Goal: Task Accomplishment & Management: Manage account settings

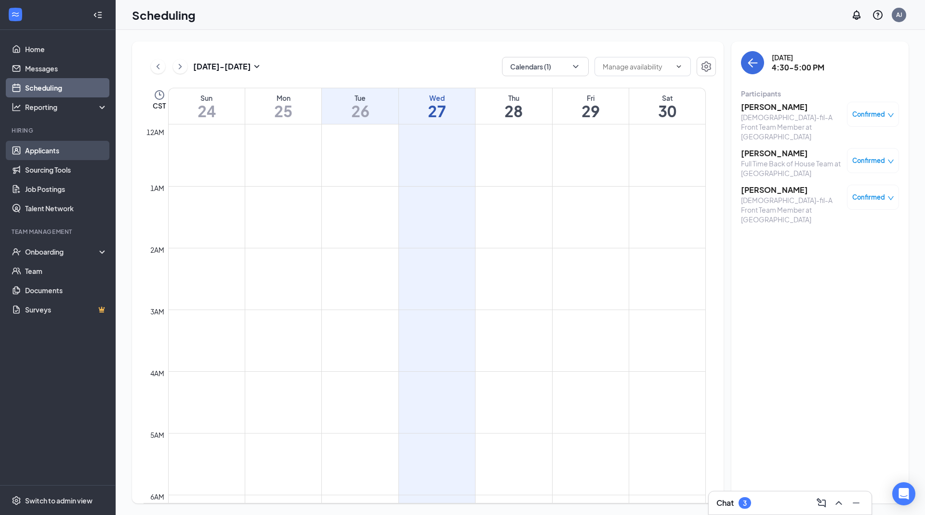
click at [72, 150] on link "Applicants" at bounding box center [66, 150] width 82 height 19
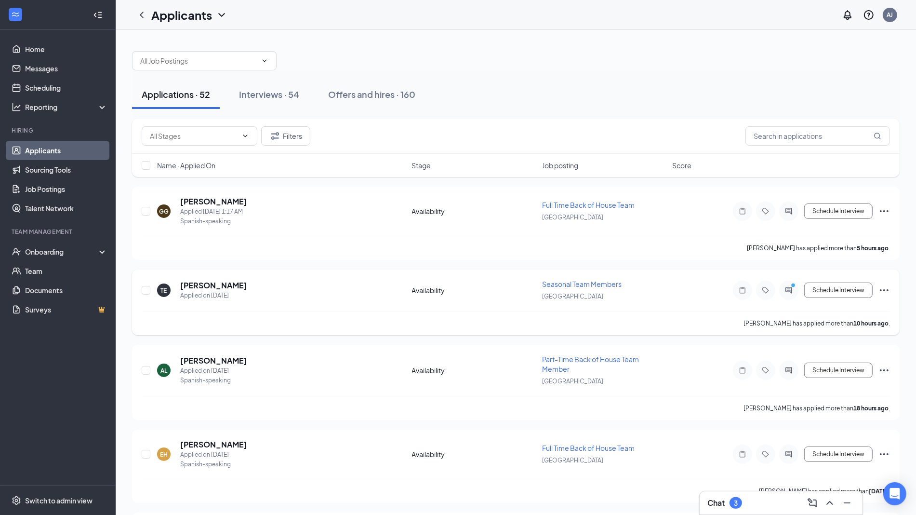
click at [883, 292] on icon "Ellipses" at bounding box center [885, 290] width 12 height 12
click at [843, 455] on li "Reject" at bounding box center [841, 450] width 98 height 21
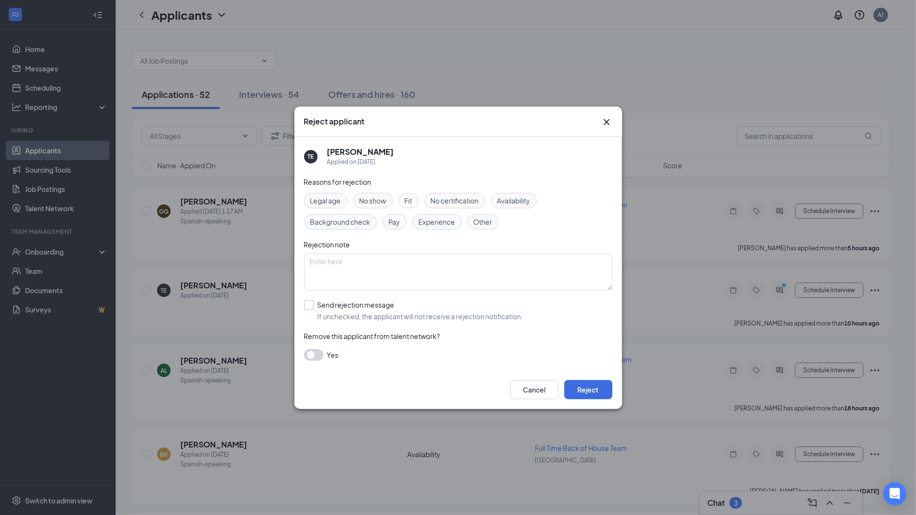
click at [349, 316] on input "Send rejection message If unchecked, the applicant will not receive a rejection…" at bounding box center [413, 310] width 219 height 21
checkbox input "true"
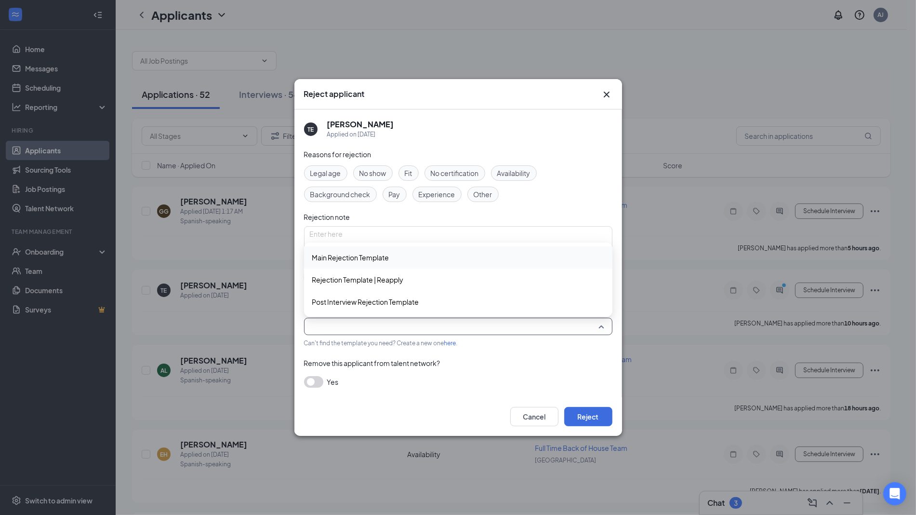
click at [349, 319] on input "search" at bounding box center [455, 326] width 290 height 16
click at [397, 256] on span "Main Rejection Template" at bounding box center [458, 257] width 293 height 11
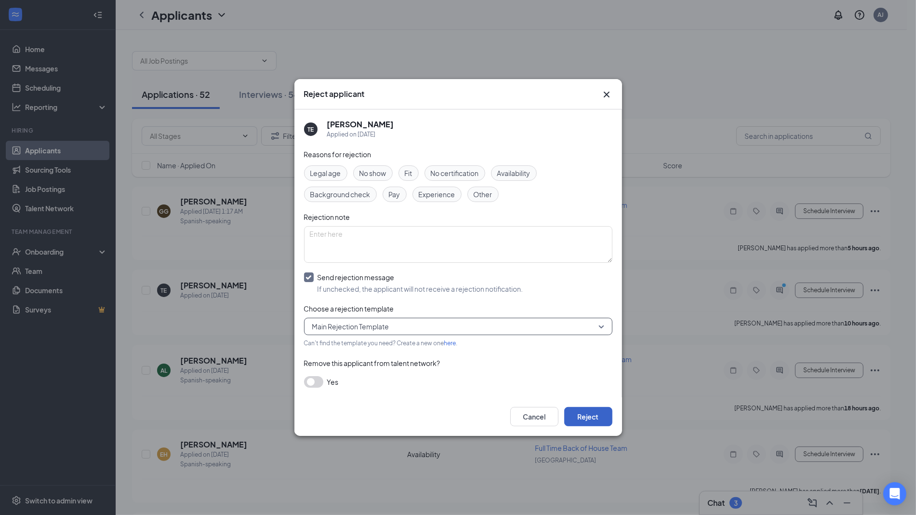
click at [602, 413] on button "Reject" at bounding box center [588, 416] width 48 height 19
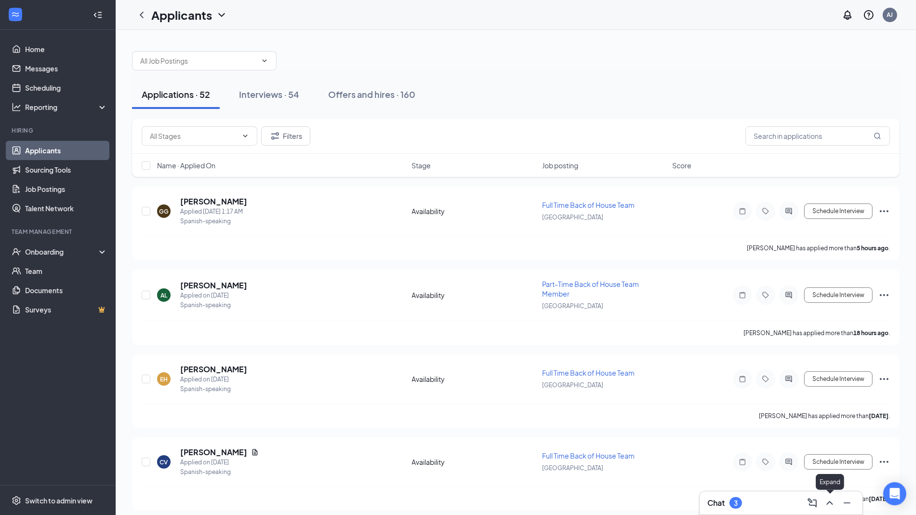
click at [832, 497] on icon "ChevronUp" at bounding box center [830, 503] width 12 height 12
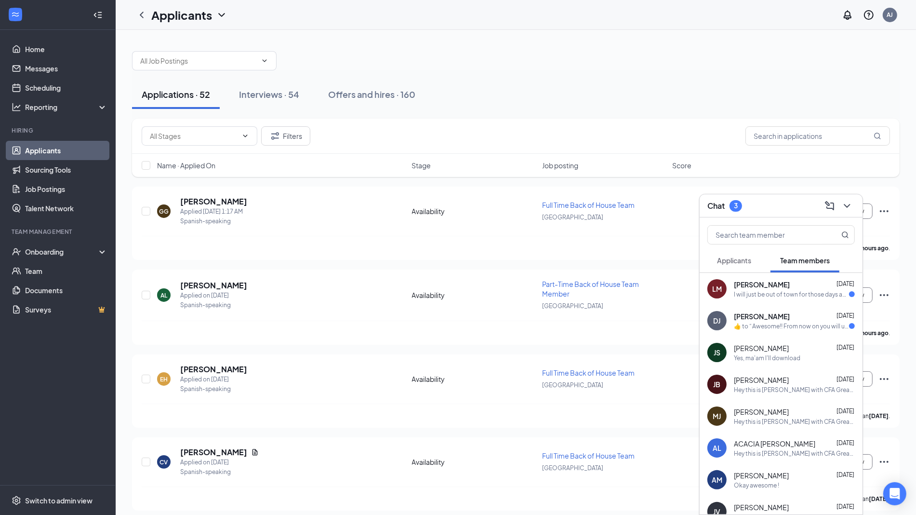
click at [799, 293] on div "I will just be out of town for those days and then after that I can work any da…" at bounding box center [791, 294] width 115 height 8
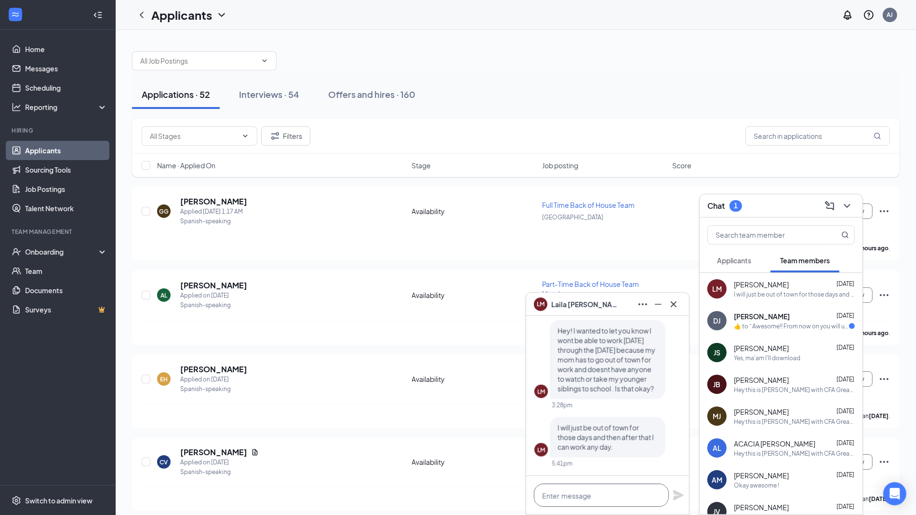
click at [566, 495] on textarea at bounding box center [601, 494] width 135 height 23
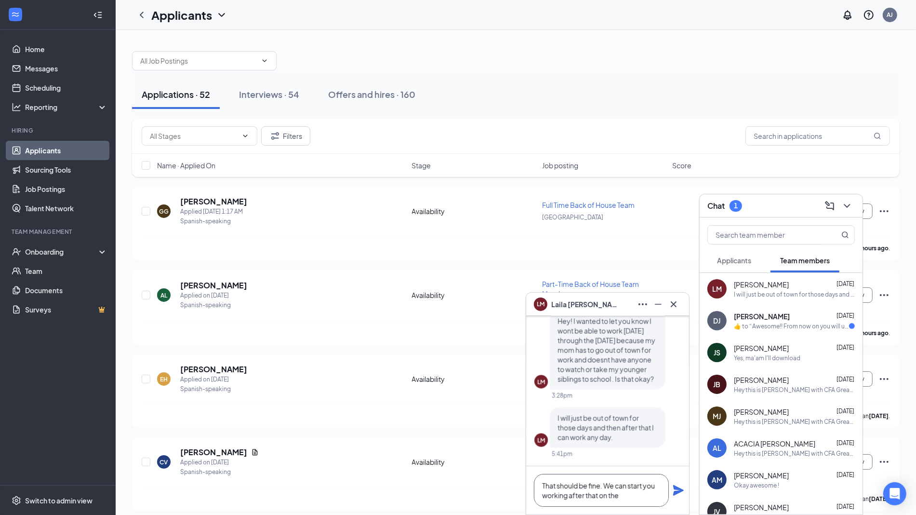
click at [653, 503] on textarea "That should be fine. We can start you working after that on the" at bounding box center [601, 490] width 135 height 33
type textarea "That should be fine. We can start you working after that on the 15th"
click at [683, 490] on icon "Plane" at bounding box center [678, 490] width 11 height 11
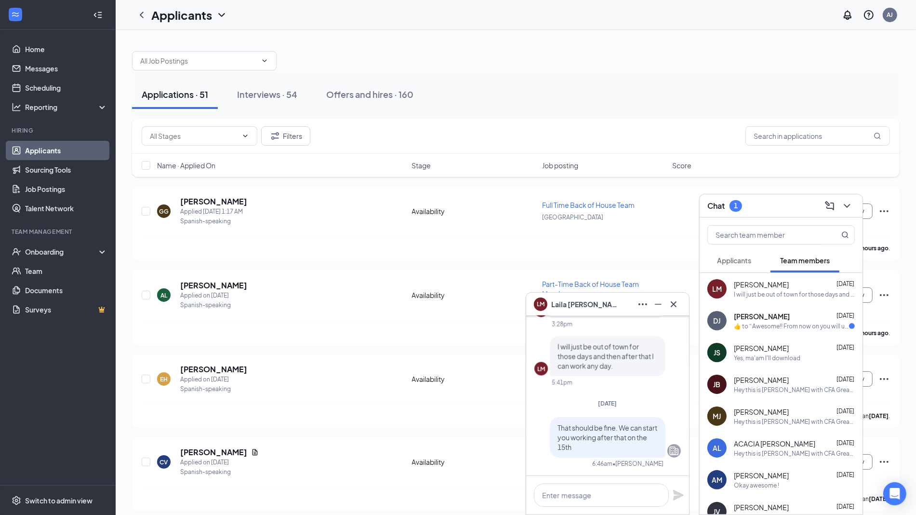
scroll to position [0, 0]
click at [674, 308] on icon "Cross" at bounding box center [674, 304] width 12 height 12
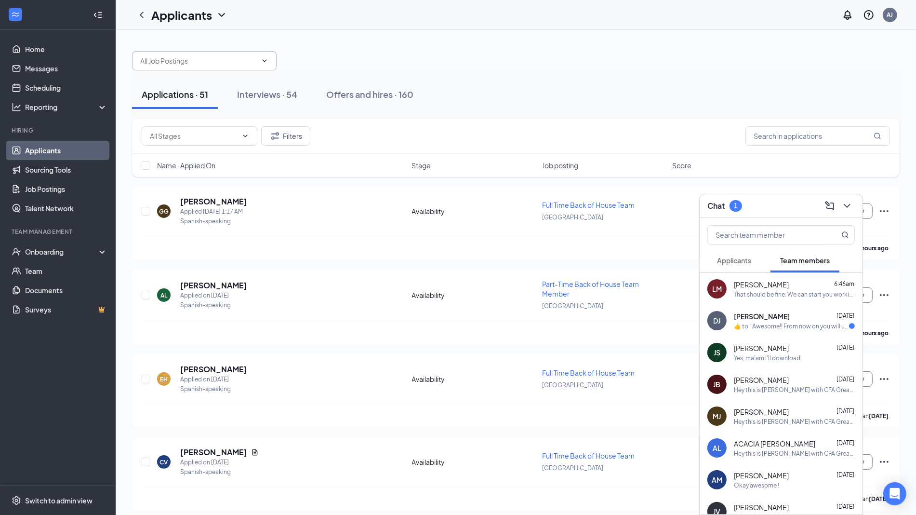
click at [222, 66] on span at bounding box center [204, 60] width 145 height 19
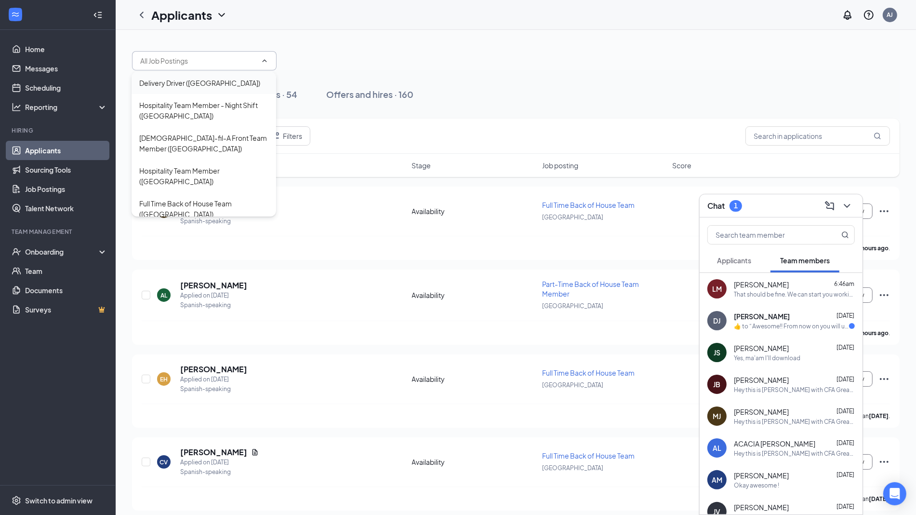
click at [223, 78] on div "Delivery Driver ([GEOGRAPHIC_DATA])" at bounding box center [199, 83] width 121 height 11
type input "Delivery Driver ([GEOGRAPHIC_DATA])"
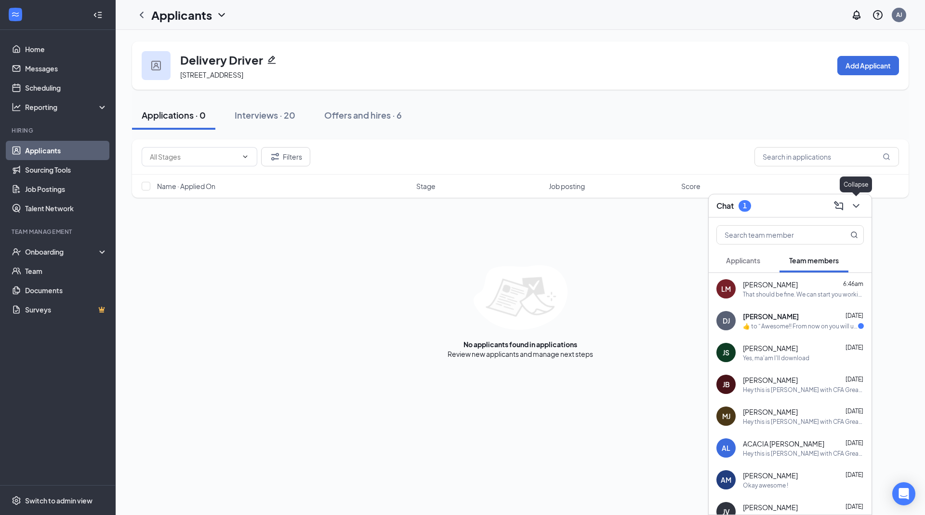
click at [856, 204] on icon "ChevronDown" at bounding box center [857, 206] width 12 height 12
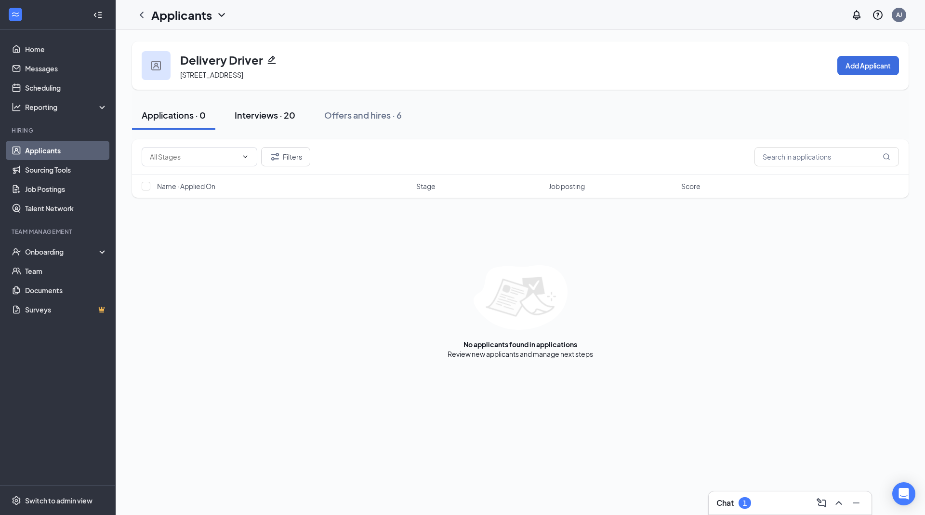
click at [247, 112] on div "Interviews · 20" at bounding box center [265, 115] width 61 height 12
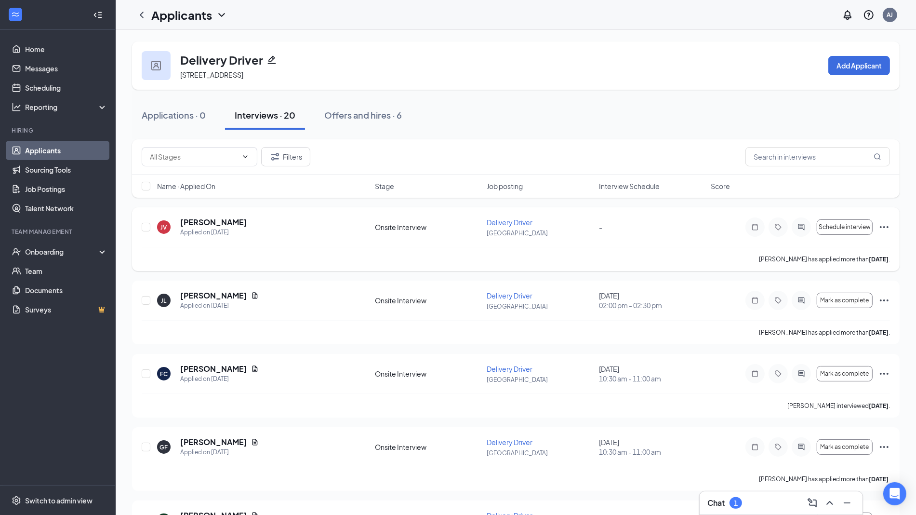
click at [883, 228] on icon "Ellipses" at bounding box center [884, 227] width 9 height 2
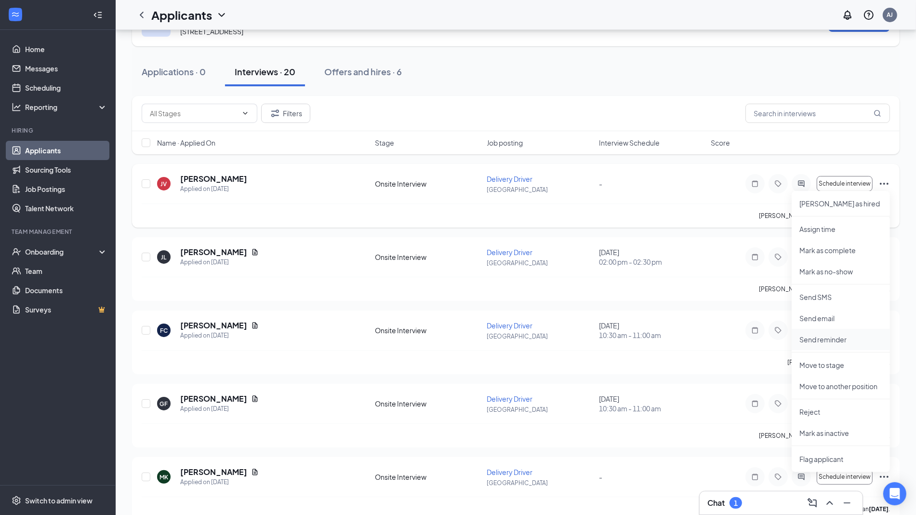
scroll to position [44, 0]
click at [846, 205] on p "[PERSON_NAME] as hired" at bounding box center [841, 203] width 83 height 10
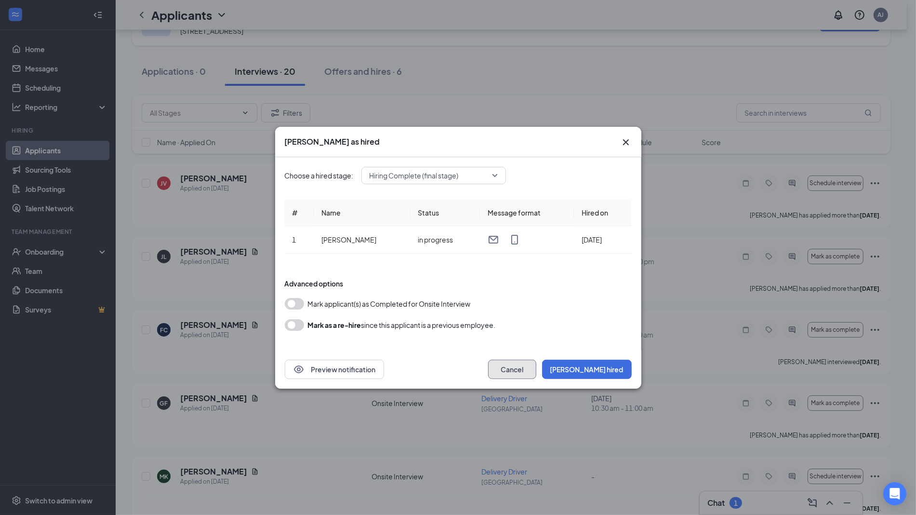
click at [536, 376] on button "Cancel" at bounding box center [512, 369] width 48 height 19
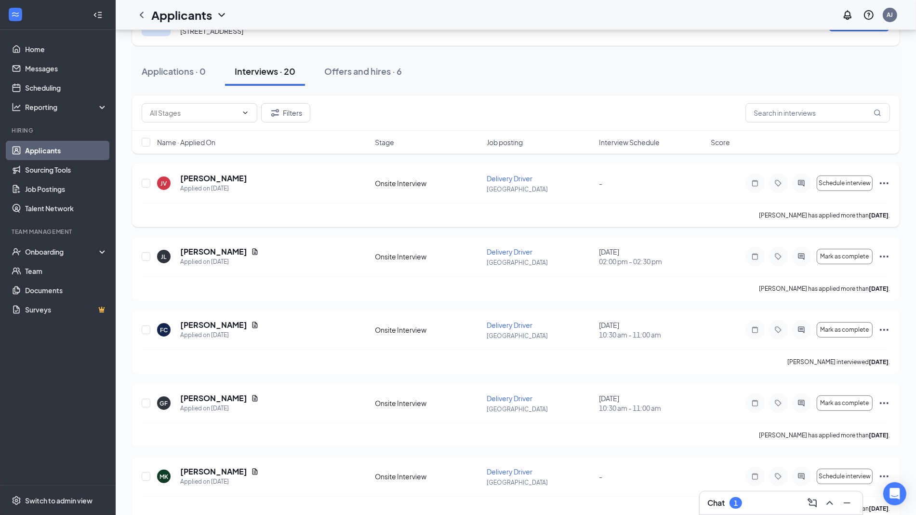
click at [879, 184] on icon "Ellipses" at bounding box center [885, 183] width 12 height 12
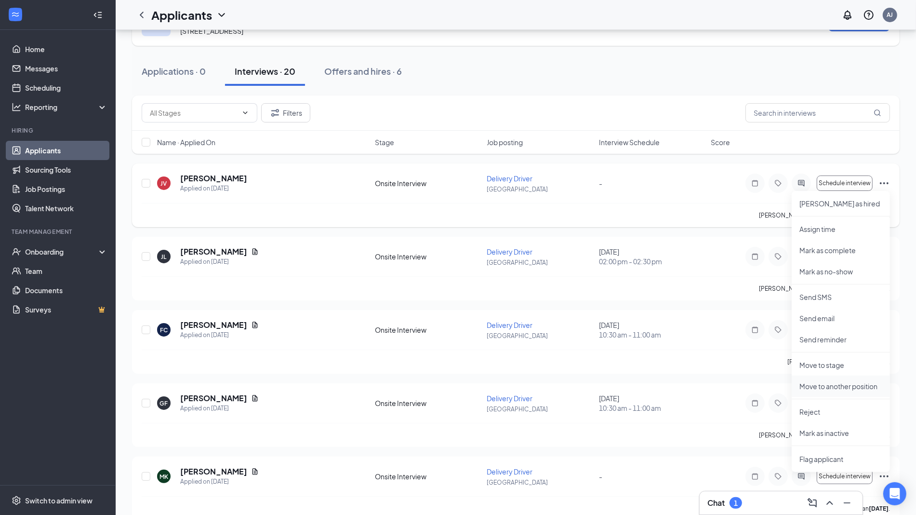
click at [866, 384] on p "Move to another position" at bounding box center [841, 386] width 83 height 10
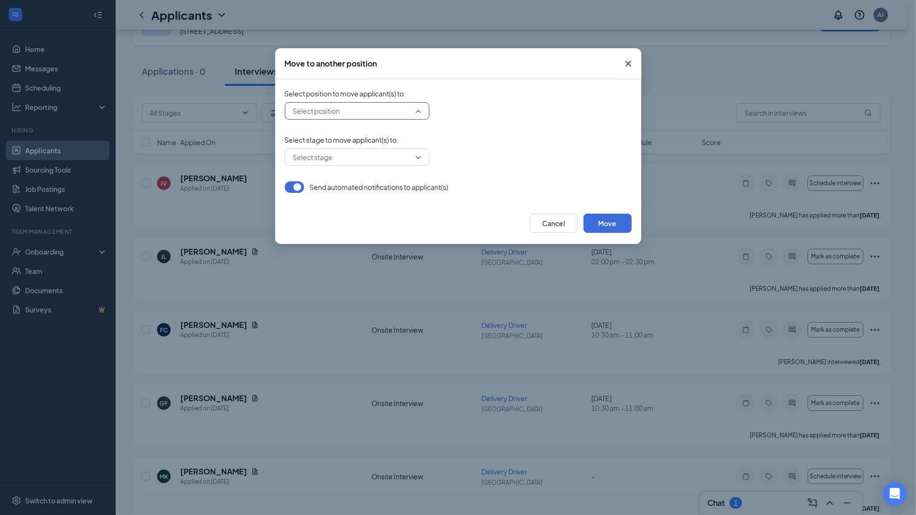
click at [393, 118] on input "search" at bounding box center [354, 111] width 126 height 16
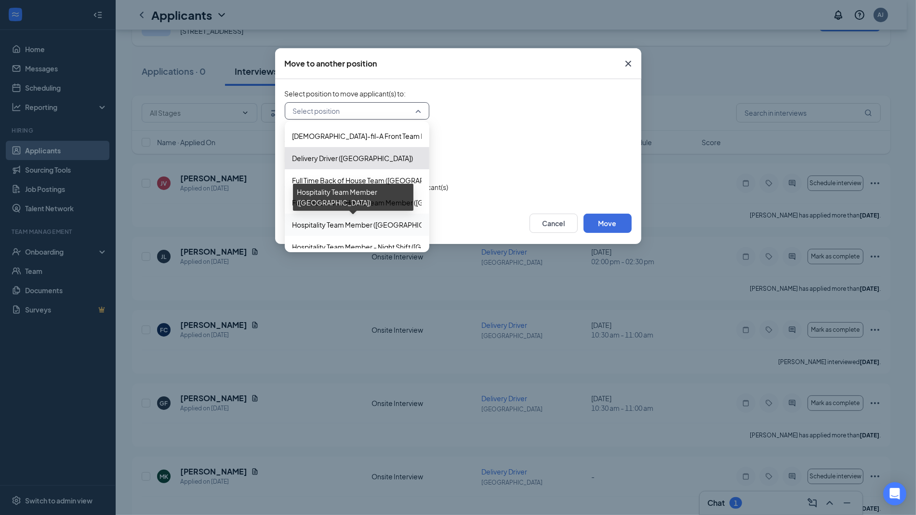
click at [380, 229] on span "Hospitality Team Member ([GEOGRAPHIC_DATA])" at bounding box center [371, 224] width 156 height 11
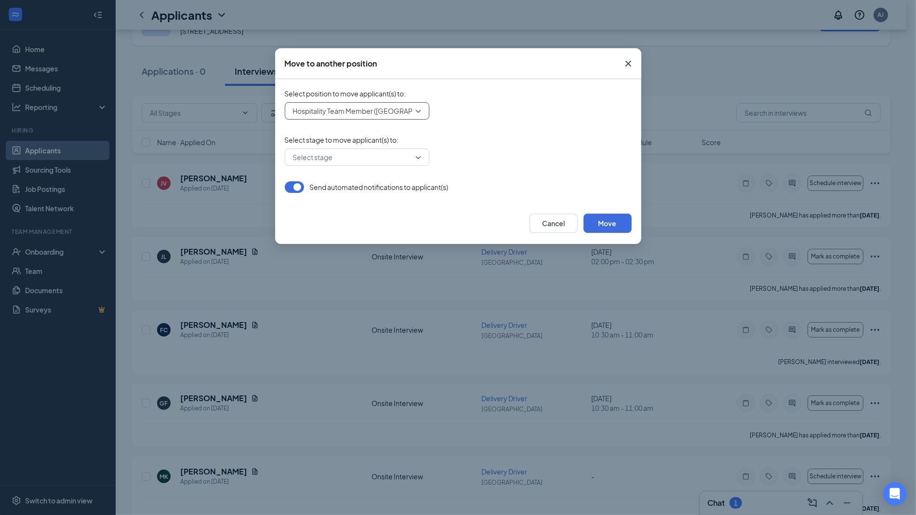
click at [427, 150] on div "Select stage" at bounding box center [357, 156] width 145 height 17
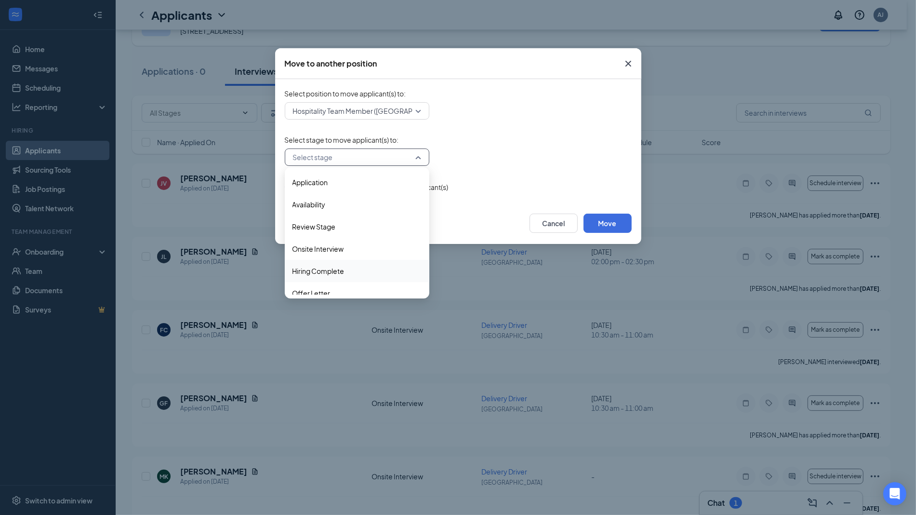
click at [346, 269] on span "Hiring Complete" at bounding box center [357, 271] width 129 height 11
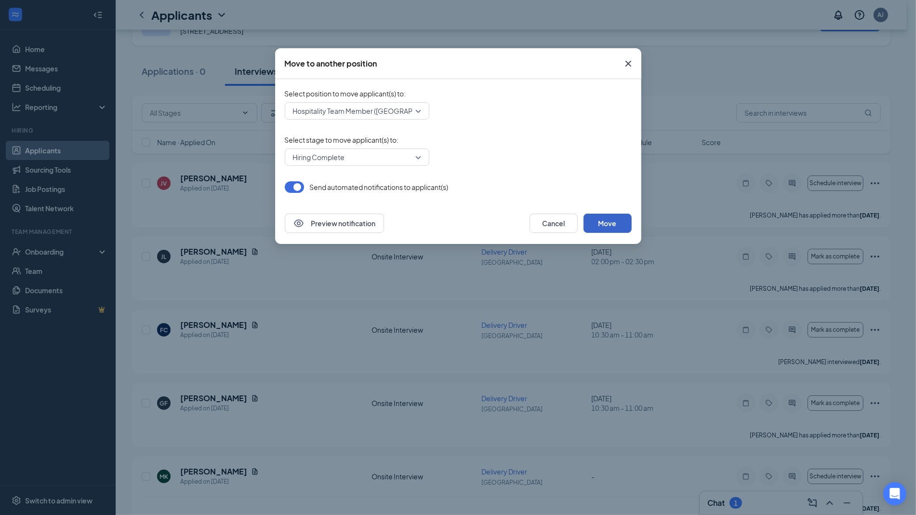
click at [618, 227] on button "Move" at bounding box center [608, 223] width 48 height 19
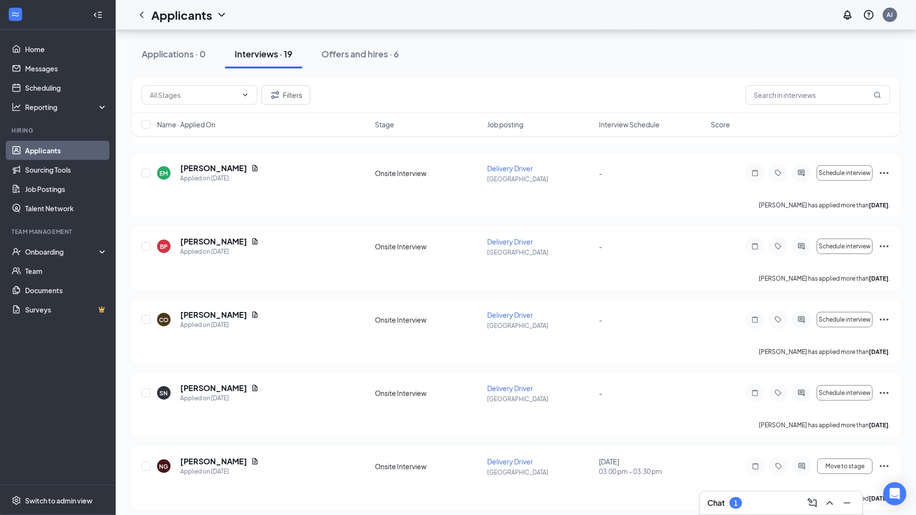
scroll to position [1088, 0]
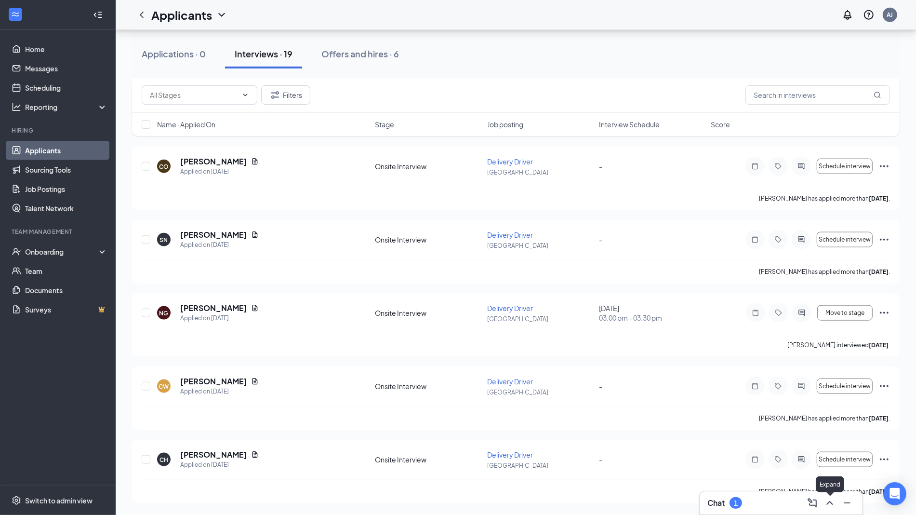
click at [825, 504] on icon "ChevronUp" at bounding box center [830, 503] width 12 height 12
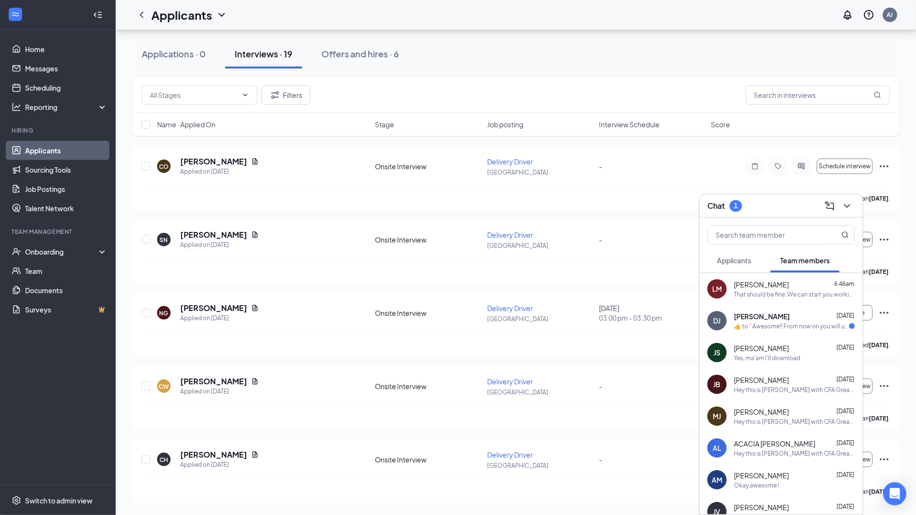
click at [790, 315] on div "[PERSON_NAME] [DATE]" at bounding box center [794, 316] width 121 height 10
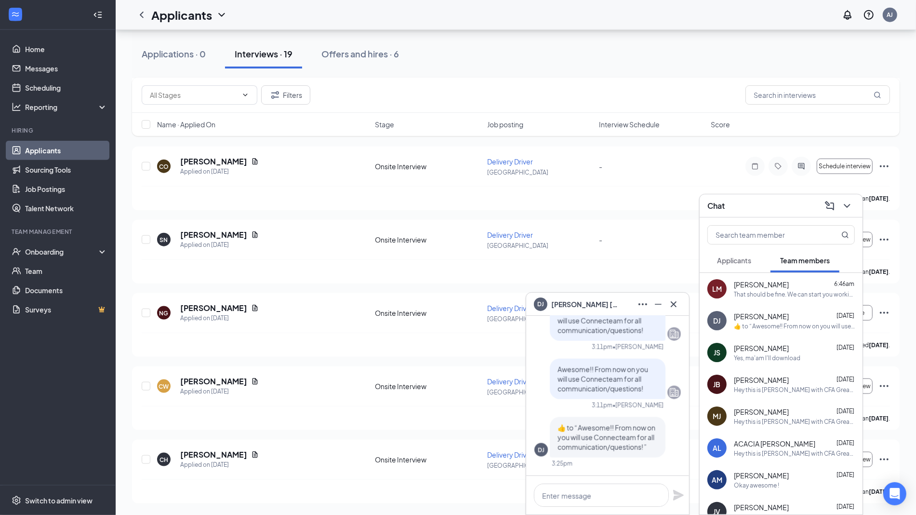
click at [783, 309] on div "DJ [PERSON_NAME] [DATE]  ​👍​ to “ Awesome!! From now on you will use Connecteam…" at bounding box center [781, 321] width 163 height 32
click at [676, 290] on div "Close" at bounding box center [674, 285] width 24 height 16
click at [676, 291] on div "Close" at bounding box center [674, 285] width 24 height 16
click at [674, 309] on icon "Cross" at bounding box center [674, 304] width 12 height 12
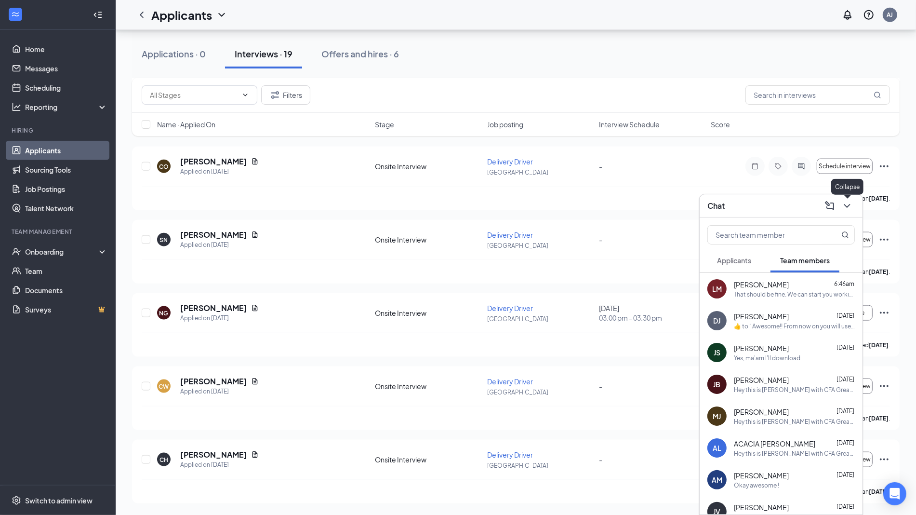
click at [847, 204] on icon "ChevronDown" at bounding box center [848, 206] width 12 height 12
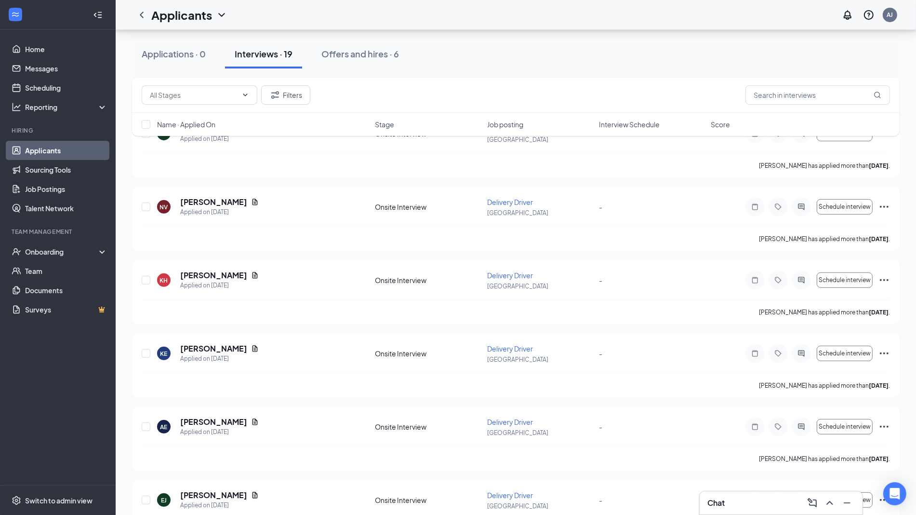
scroll to position [0, 0]
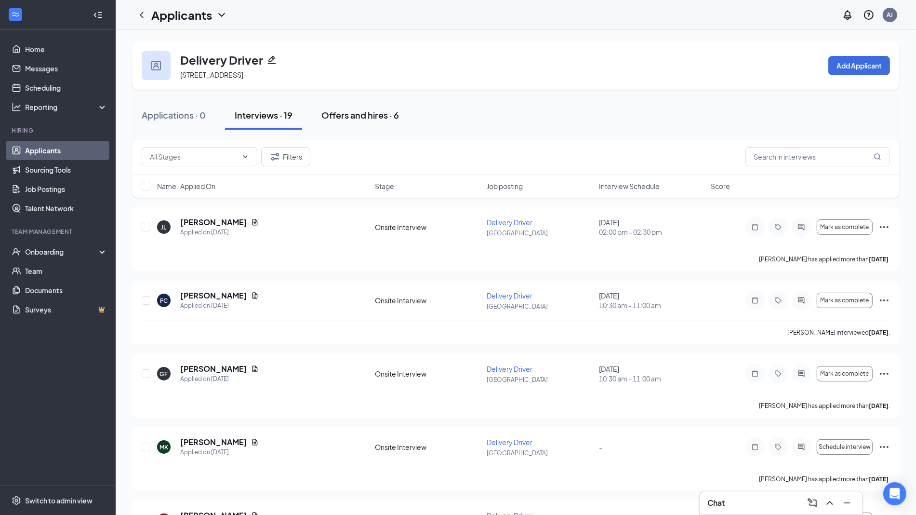
click at [352, 111] on div "Offers and hires · 6" at bounding box center [360, 115] width 78 height 12
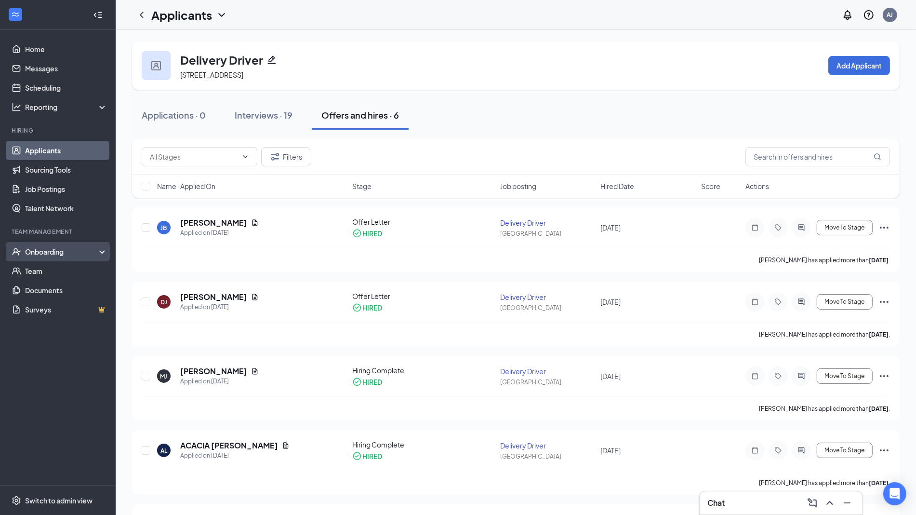
click at [34, 259] on div "Onboarding" at bounding box center [58, 251] width 116 height 19
click at [50, 271] on link "Overview" at bounding box center [66, 270] width 82 height 19
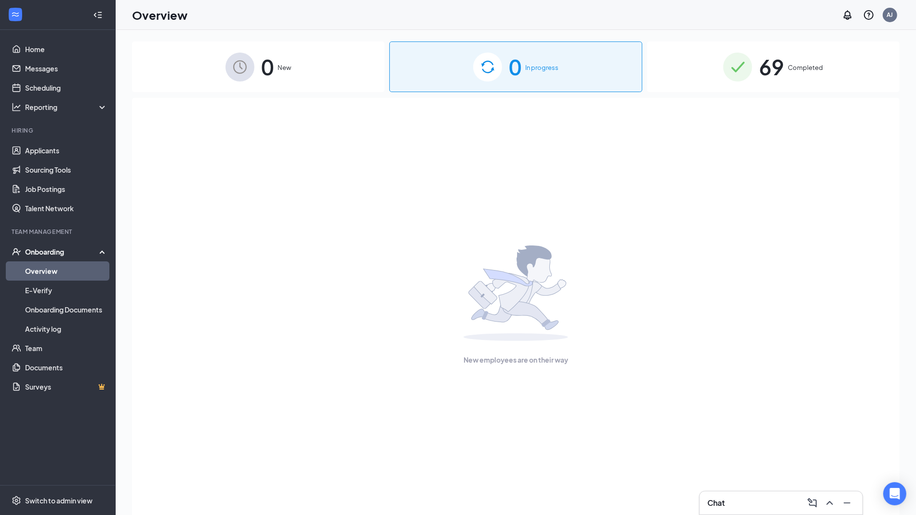
click at [797, 73] on div "69 Completed" at bounding box center [773, 66] width 253 height 51
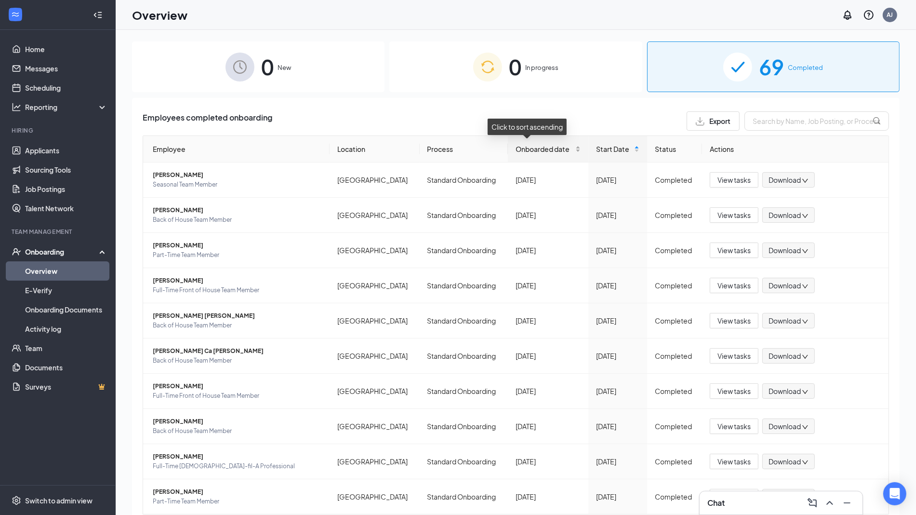
click at [560, 150] on div "Onboarded date" at bounding box center [548, 149] width 65 height 11
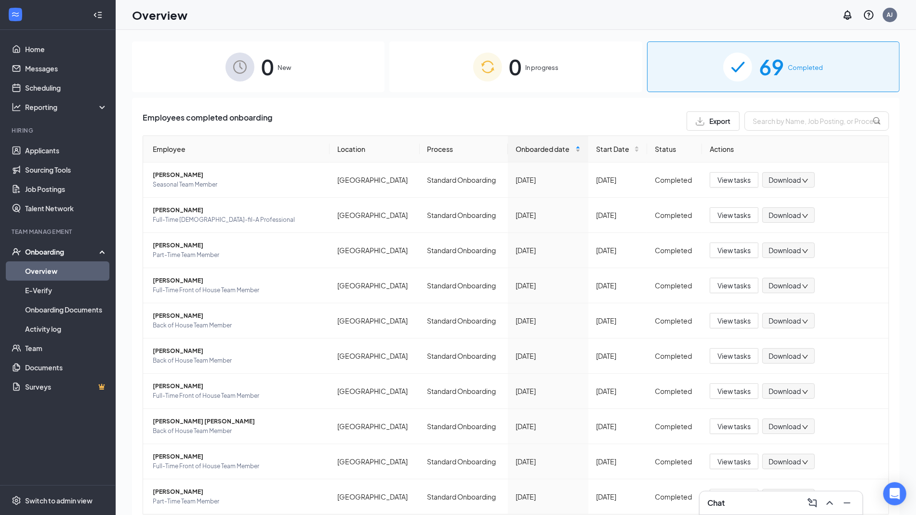
click at [569, 152] on div "Onboarded date" at bounding box center [548, 149] width 65 height 11
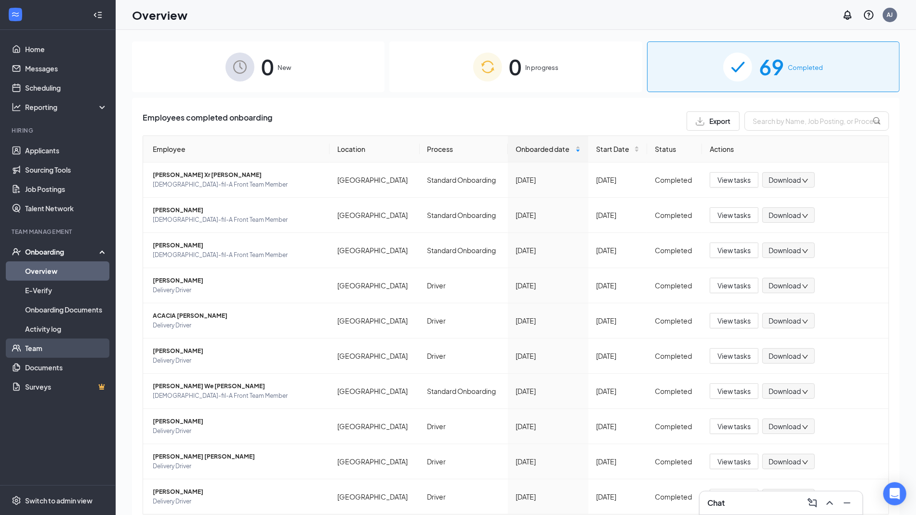
click at [71, 349] on link "Team" at bounding box center [66, 347] width 82 height 19
